Goal: Task Accomplishment & Management: Manage account settings

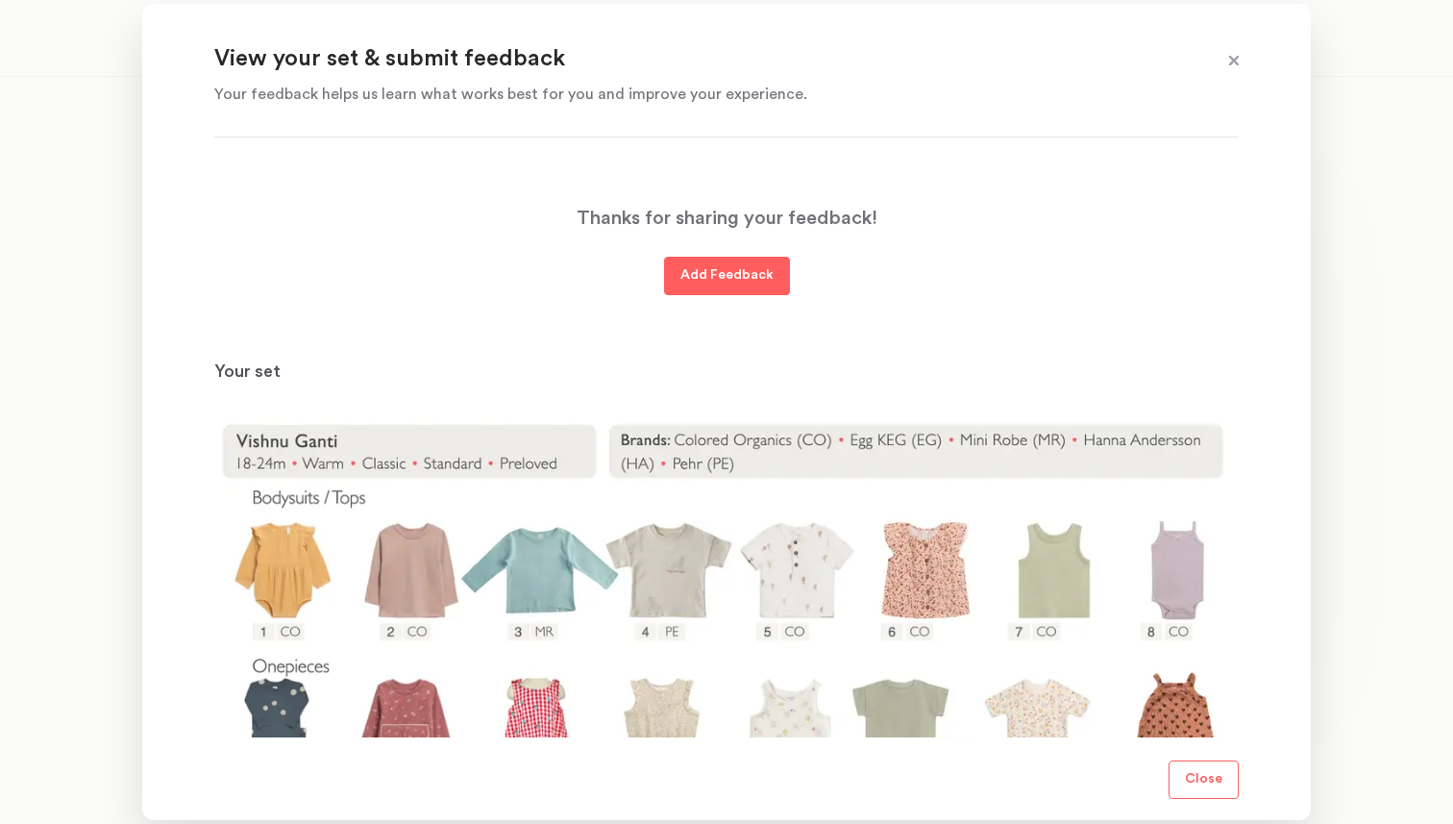
click at [1238, 57] on span at bounding box center [1234, 61] width 25 height 25
